Goal: Check status

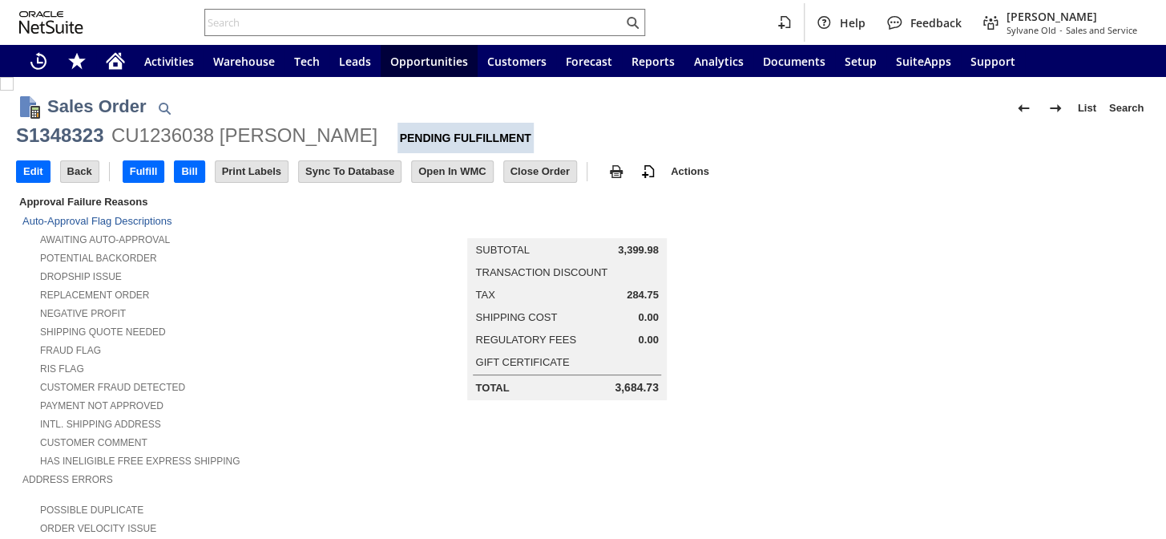
scroll to position [802, 0]
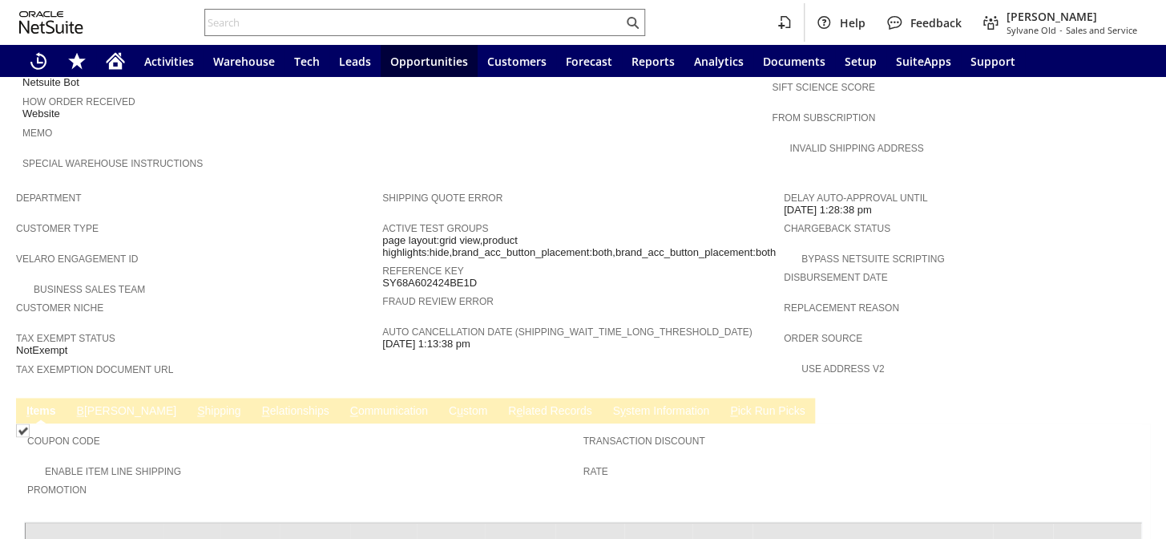
click at [346, 404] on link "C ommunication" at bounding box center [389, 411] width 86 height 15
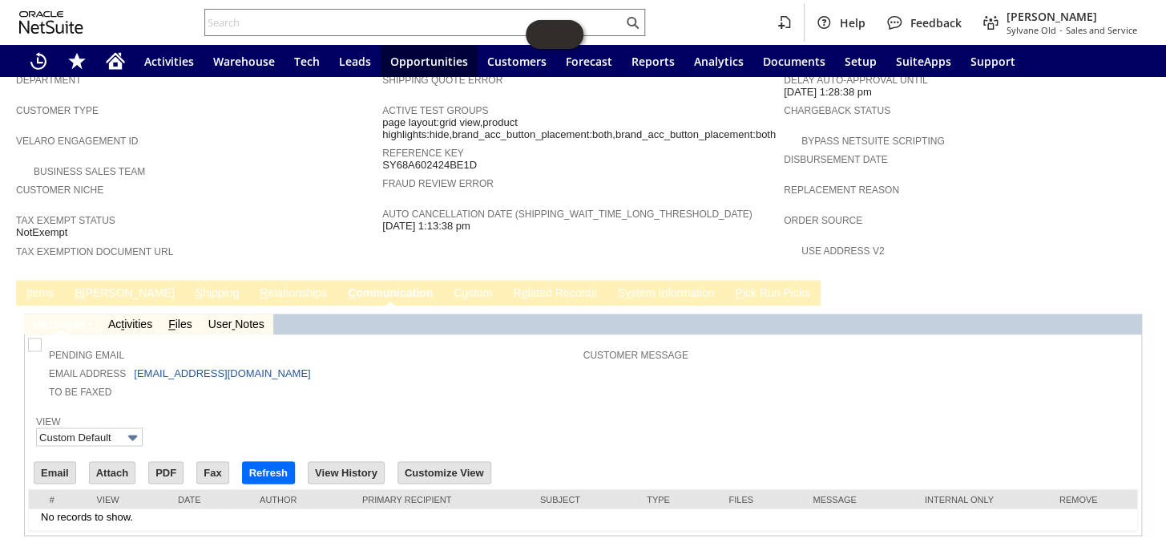
scroll to position [0, 0]
click at [79, 286] on span "B" at bounding box center [78, 292] width 7 height 13
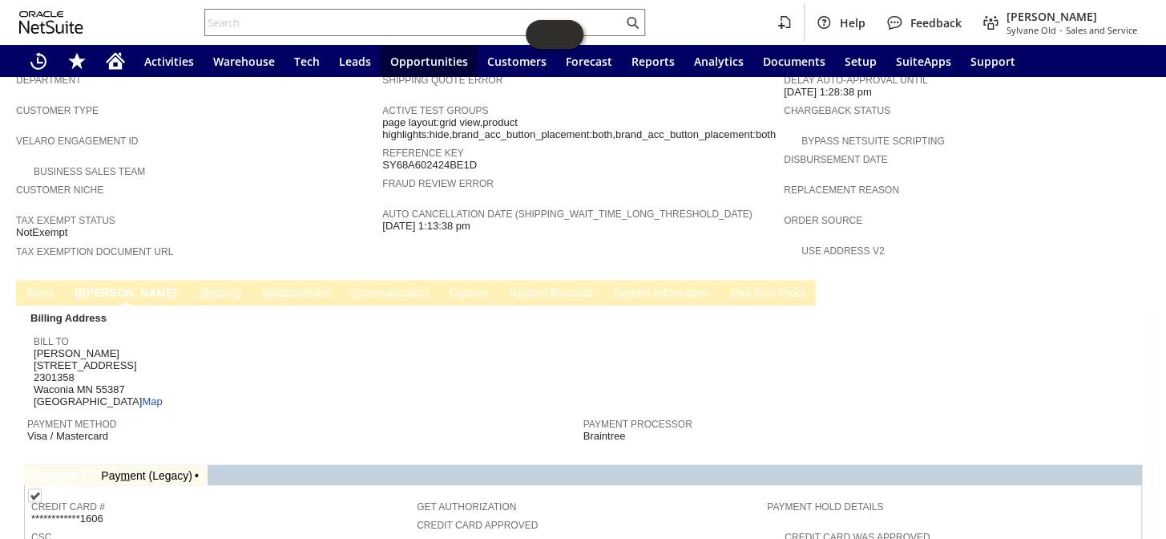
click at [346, 286] on link "C ommunication" at bounding box center [389, 293] width 86 height 15
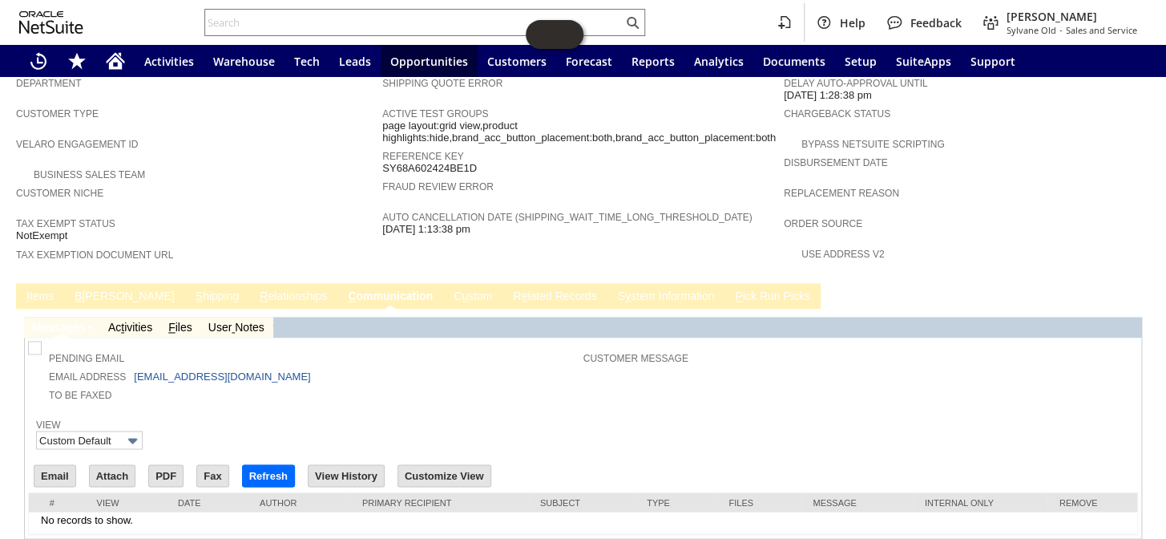
scroll to position [919, 0]
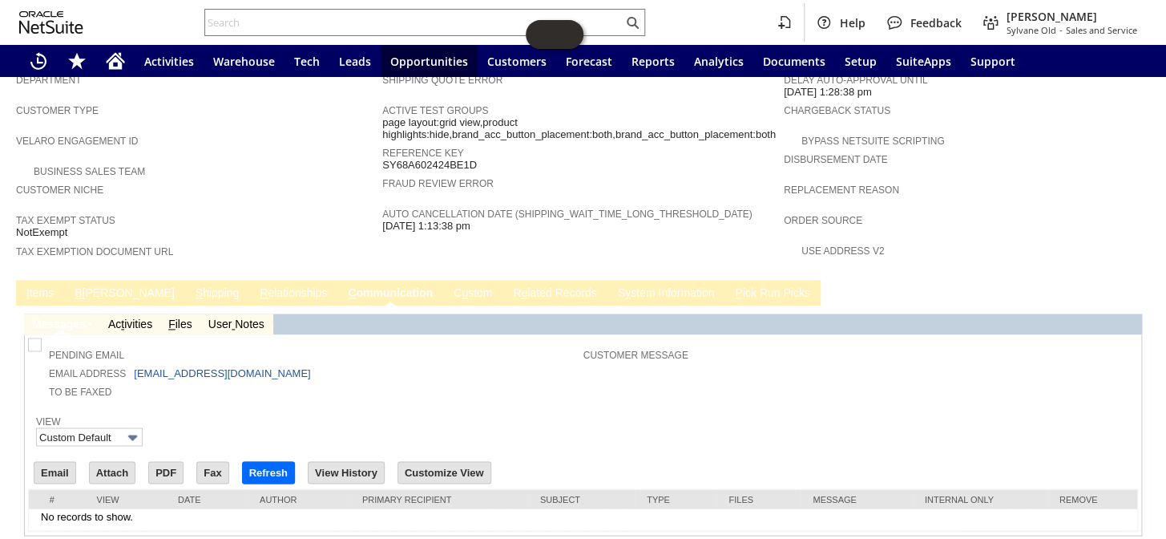
click at [37, 286] on link "I tems" at bounding box center [39, 293] width 35 height 15
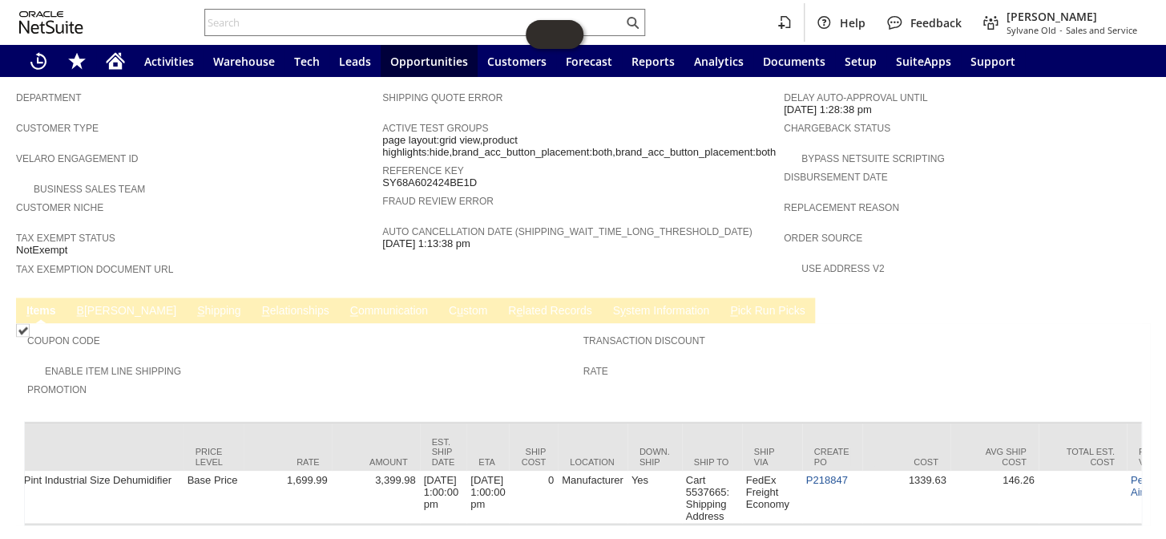
scroll to position [0, 807]
click at [318, 22] on input "text" at bounding box center [414, 22] width 418 height 19
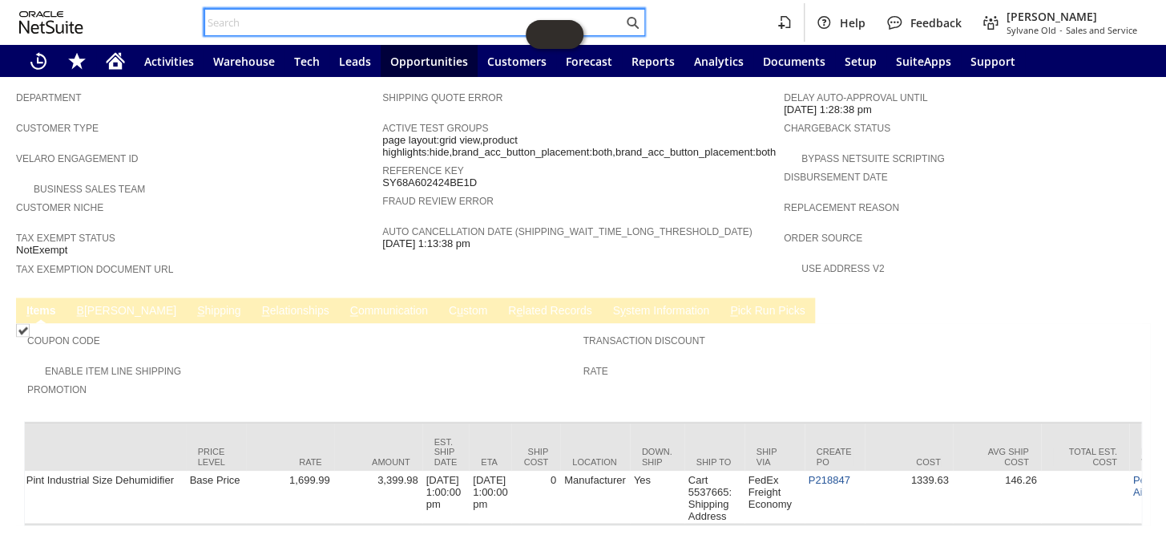
paste input "PO217712"
type input "PO217712"
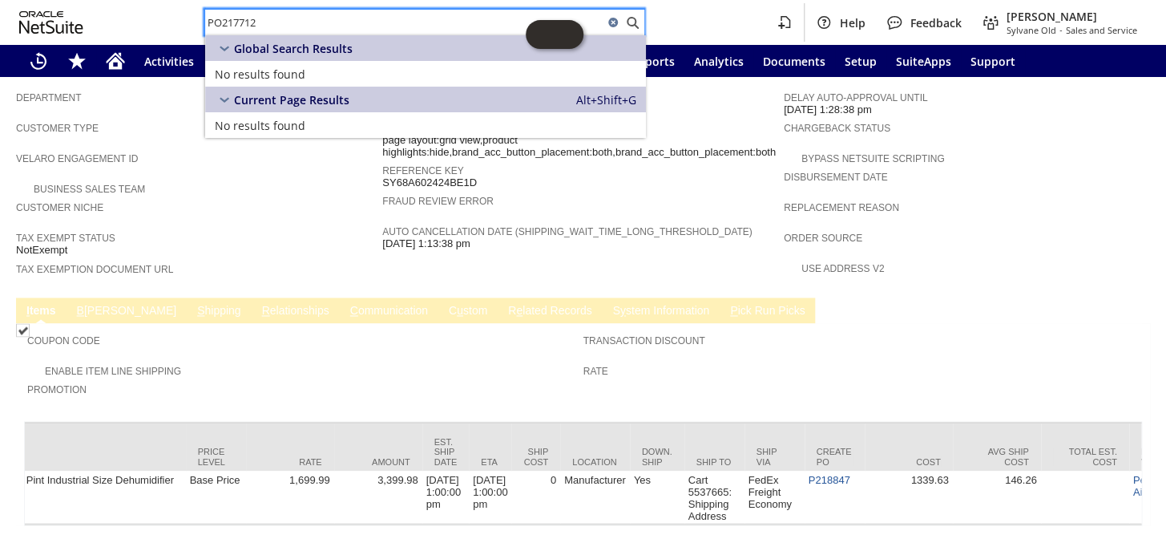
drag, startPoint x: 285, startPoint y: 18, endPoint x: 199, endPoint y: 10, distance: 86.9
click at [199, 10] on div "PO217712 Help Feedback [PERSON_NAME] Sylvane Old - Sales and Service" at bounding box center [583, 22] width 1166 height 45
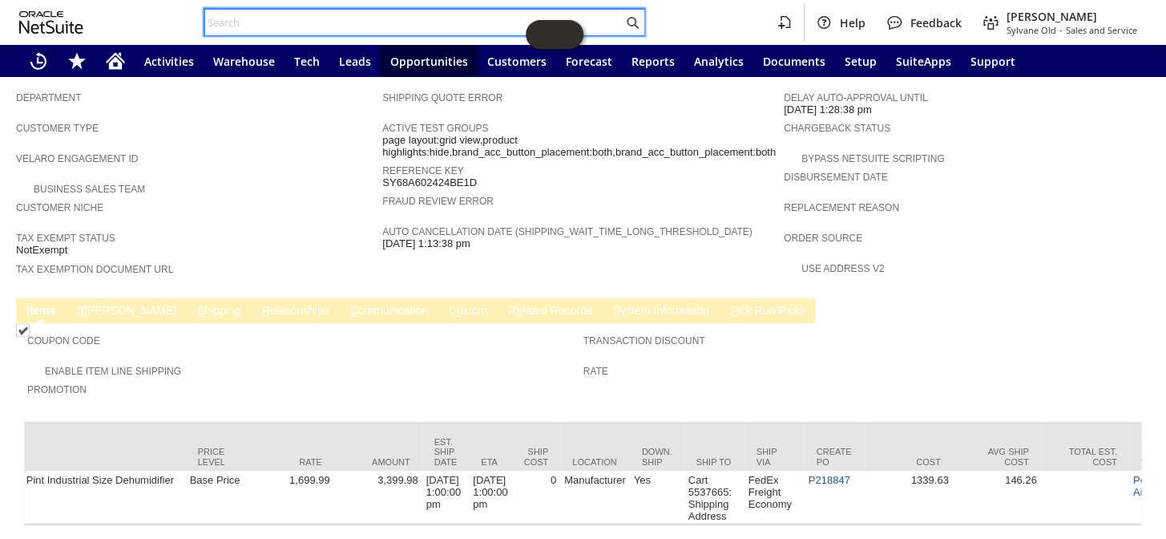
click at [325, 16] on input "text" at bounding box center [414, 22] width 418 height 19
paste input "PO217712"
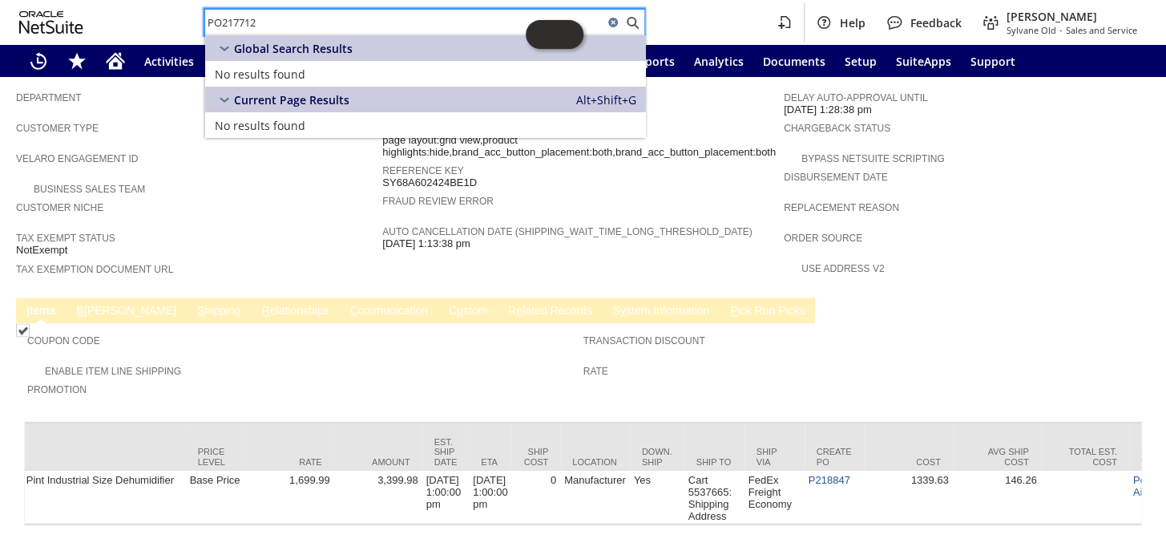
drag, startPoint x: 310, startPoint y: 22, endPoint x: 147, endPoint y: 6, distance: 164.4
click at [147, 6] on div "PO217712 Help Feedback [PERSON_NAME] Sylvane Old - Sales and Service" at bounding box center [583, 22] width 1166 height 45
paste input "PO10574"
type input "PO10574"
